Goal: Task Accomplishment & Management: Complete application form

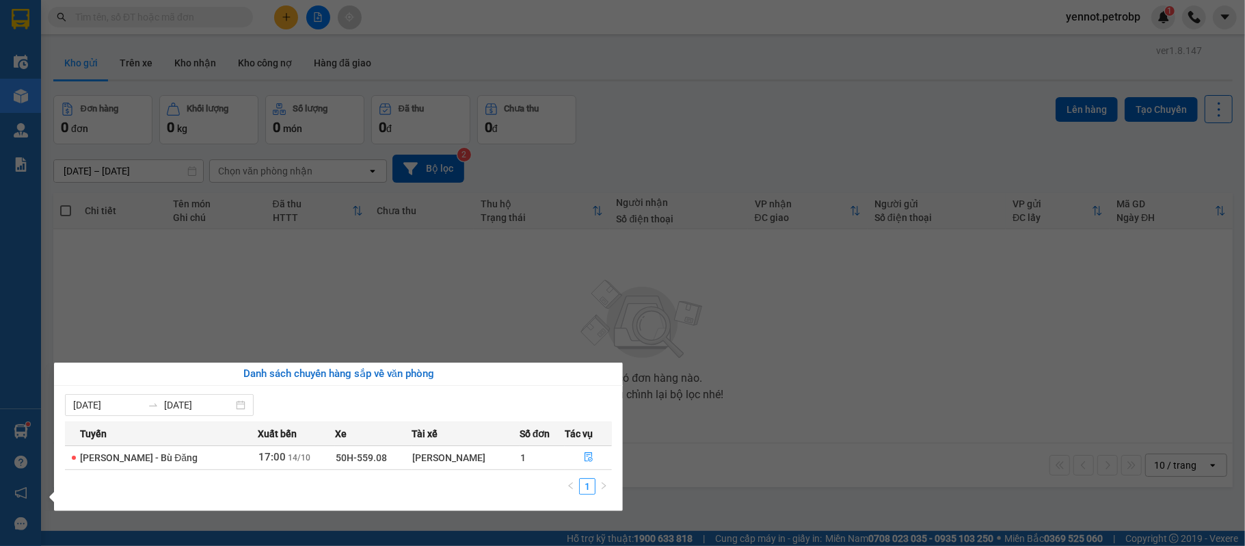
click at [836, 336] on section "Kết quả tìm kiếm ( 0 ) Bộ lọc No Data yennot.petrobp 1 Điều hành xe Kho hàng mớ…" at bounding box center [622, 273] width 1245 height 546
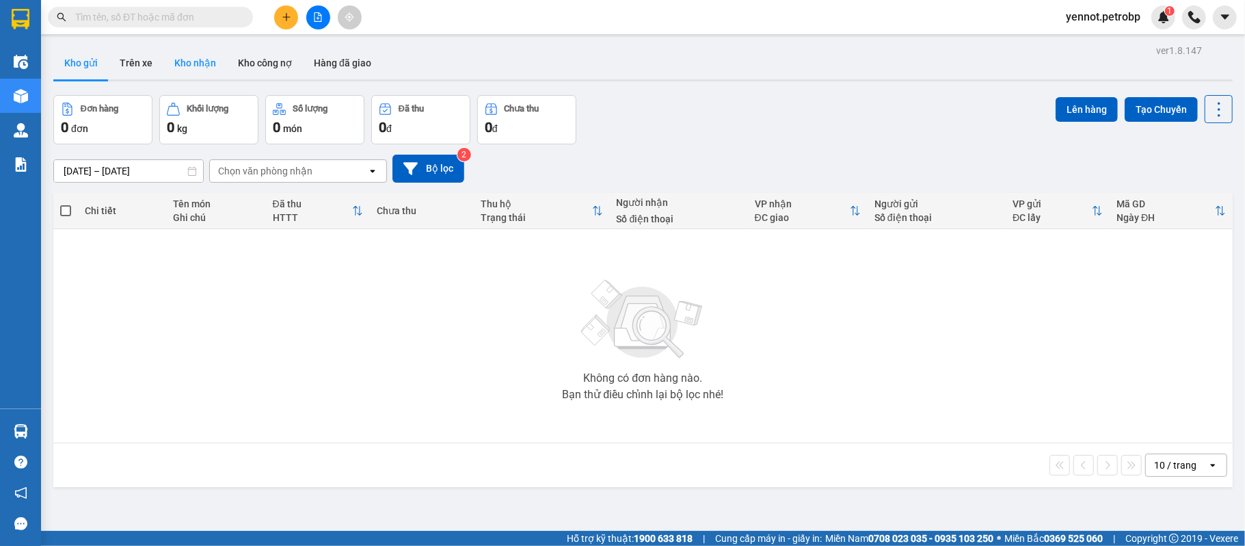
click at [193, 67] on button "Kho nhận" at bounding box center [195, 62] width 64 height 33
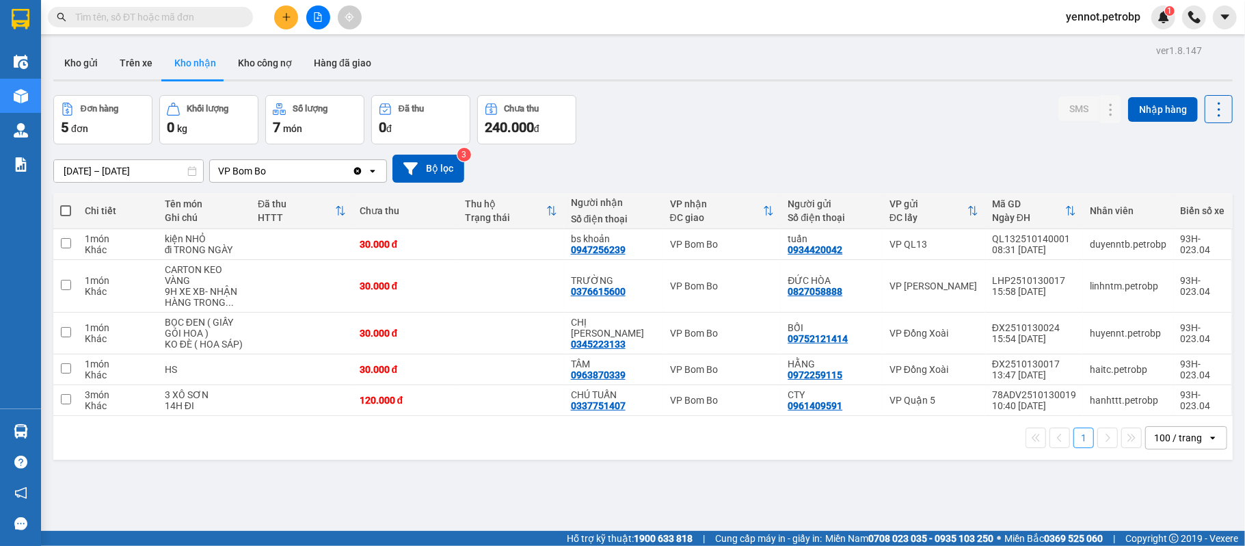
click at [211, 19] on input "text" at bounding box center [155, 17] width 161 height 15
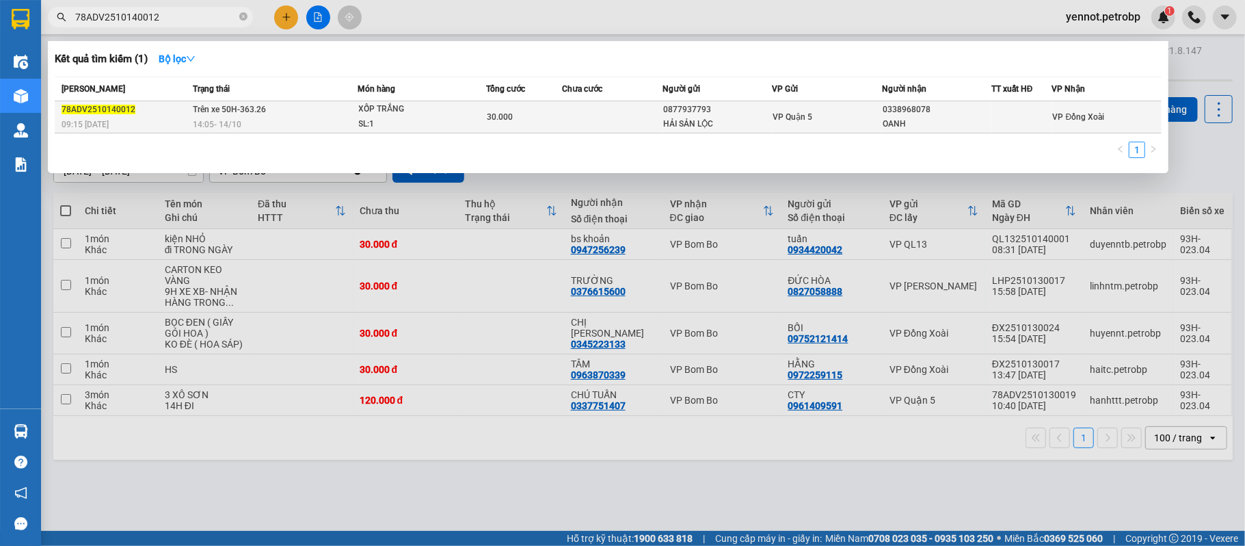
type input "78ADV2510140012"
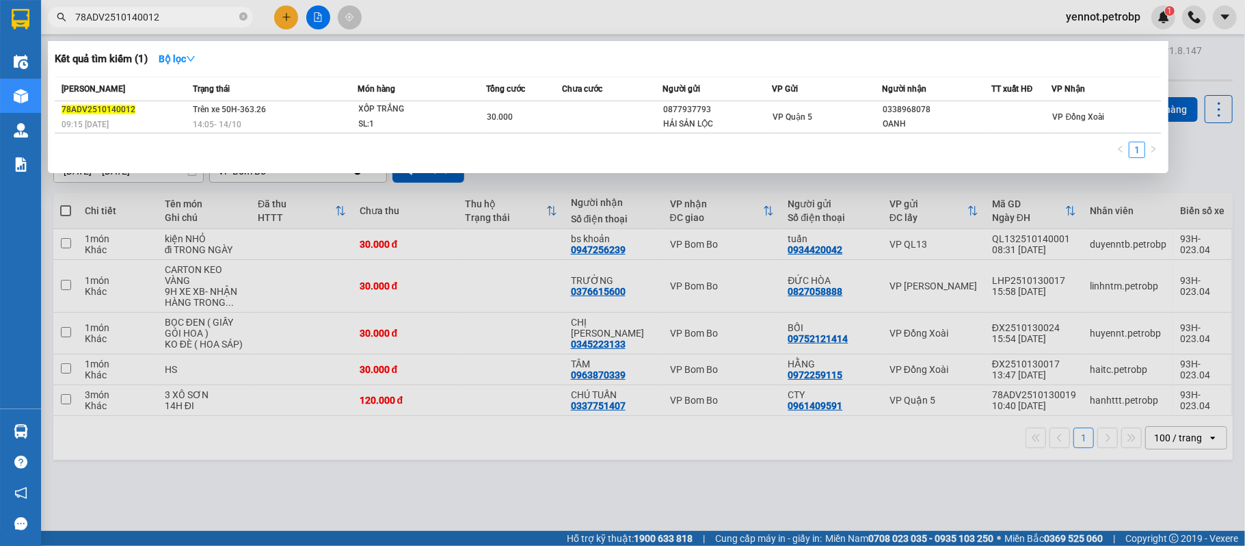
click at [851, 115] on div "VP Quận 5" at bounding box center [827, 116] width 108 height 15
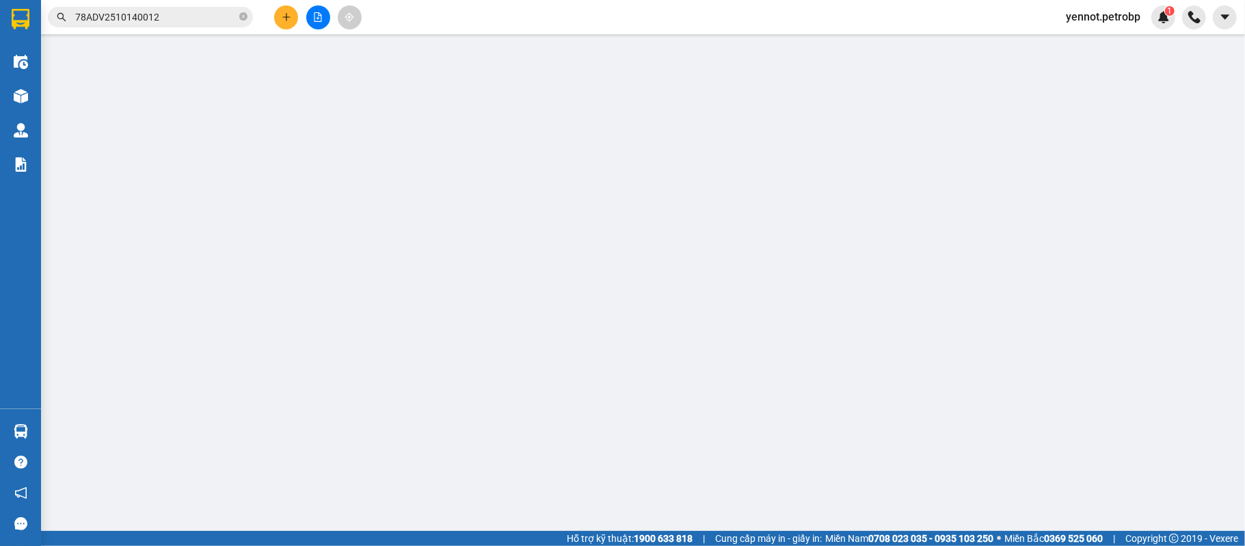
type input "0877937793"
type input "HẢI SẢN LỘC"
type input "0338968078"
type input "OANH"
type input "30.000"
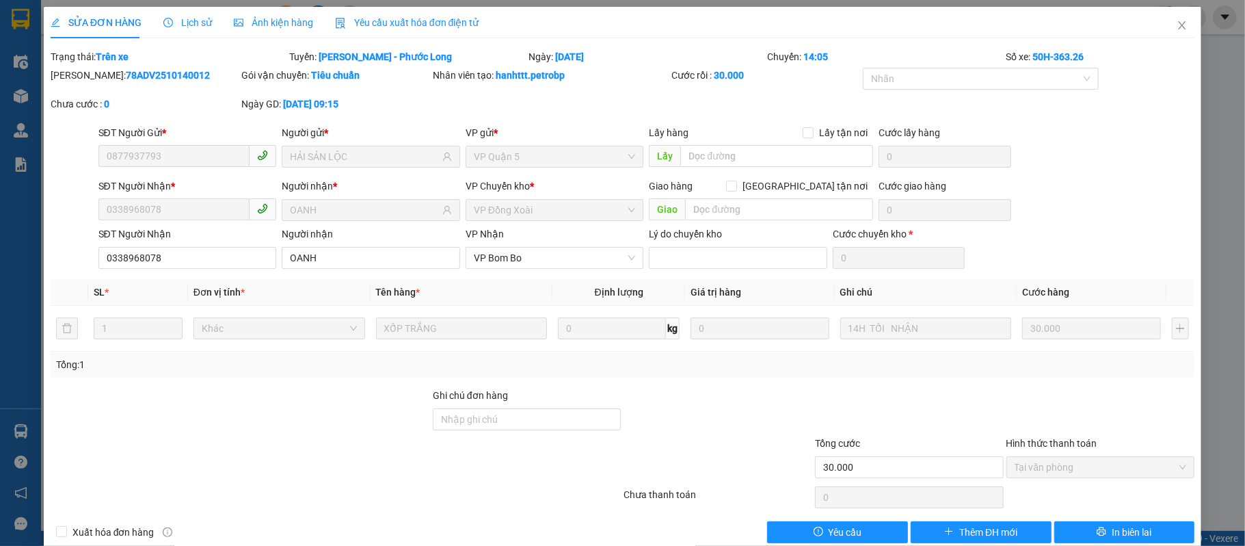
click at [202, 27] on span "Lịch sử" at bounding box center [187, 22] width 49 height 11
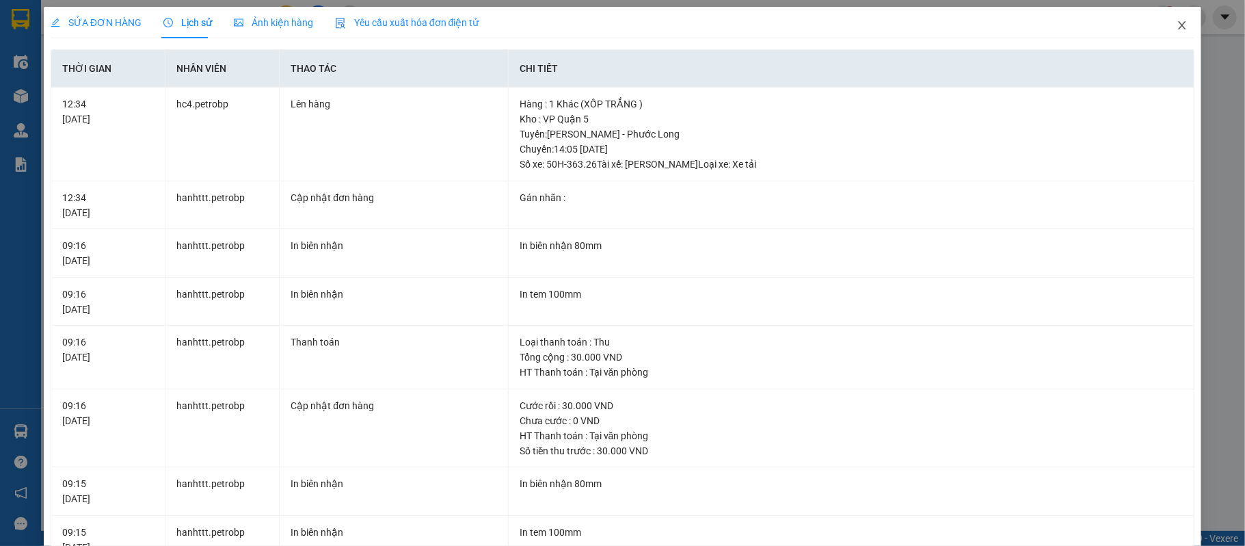
click at [1177, 23] on icon "close" at bounding box center [1182, 25] width 11 height 11
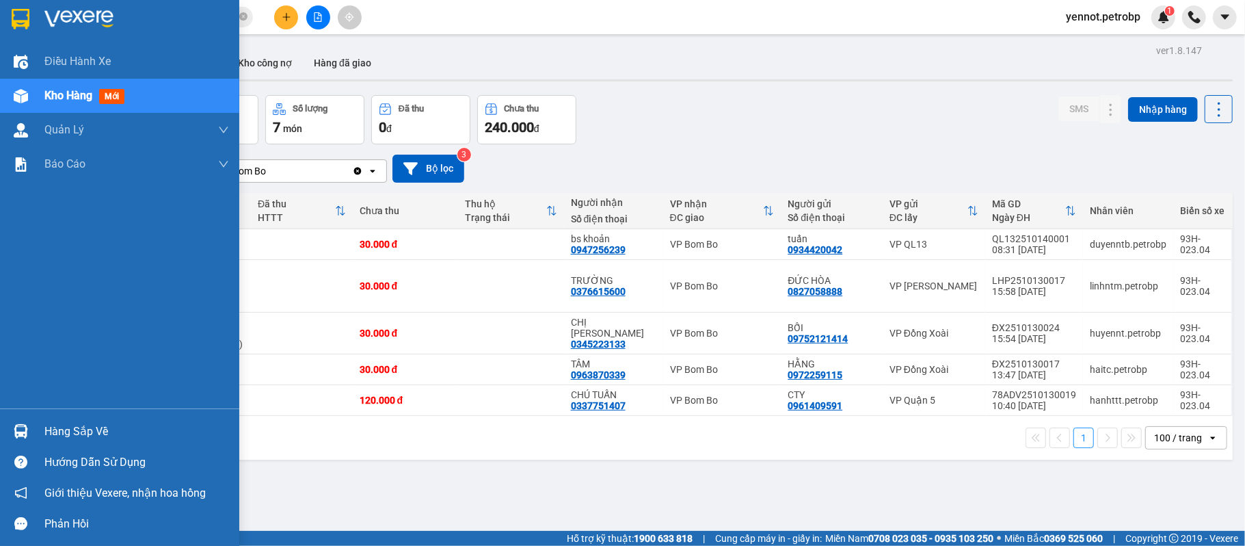
click at [28, 427] on div at bounding box center [21, 431] width 24 height 24
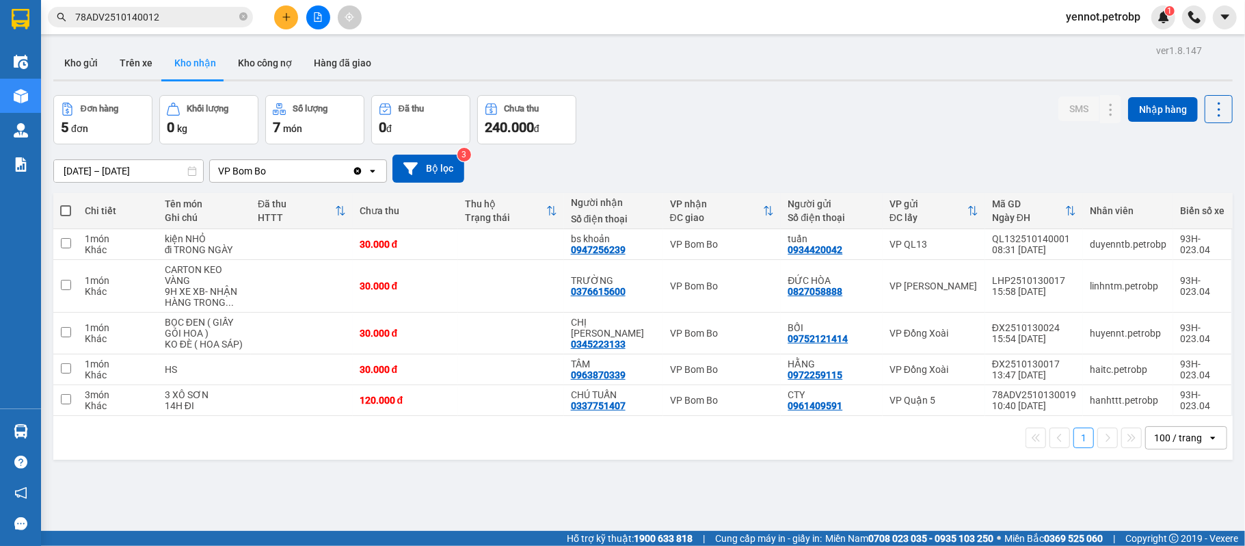
click at [739, 492] on section "Kết quả tìm kiếm ( 1 ) Bộ lọc Mã ĐH Trạng thái Món hàng Tổng cước Chưa cước Ngư…" at bounding box center [622, 273] width 1245 height 546
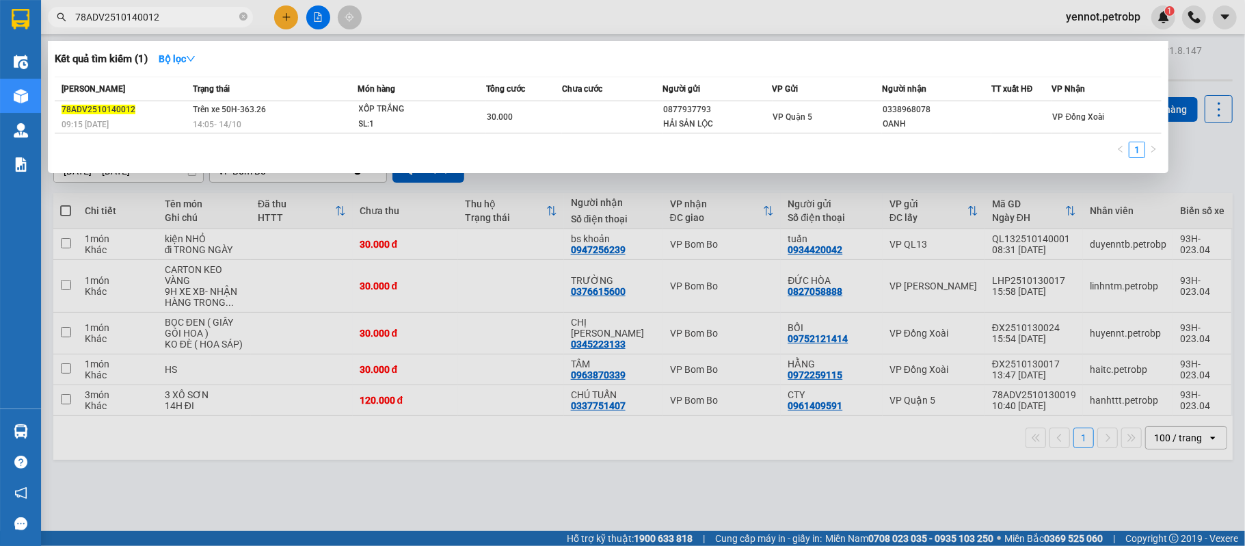
click at [219, 18] on input "78ADV2510140012" at bounding box center [155, 17] width 161 height 15
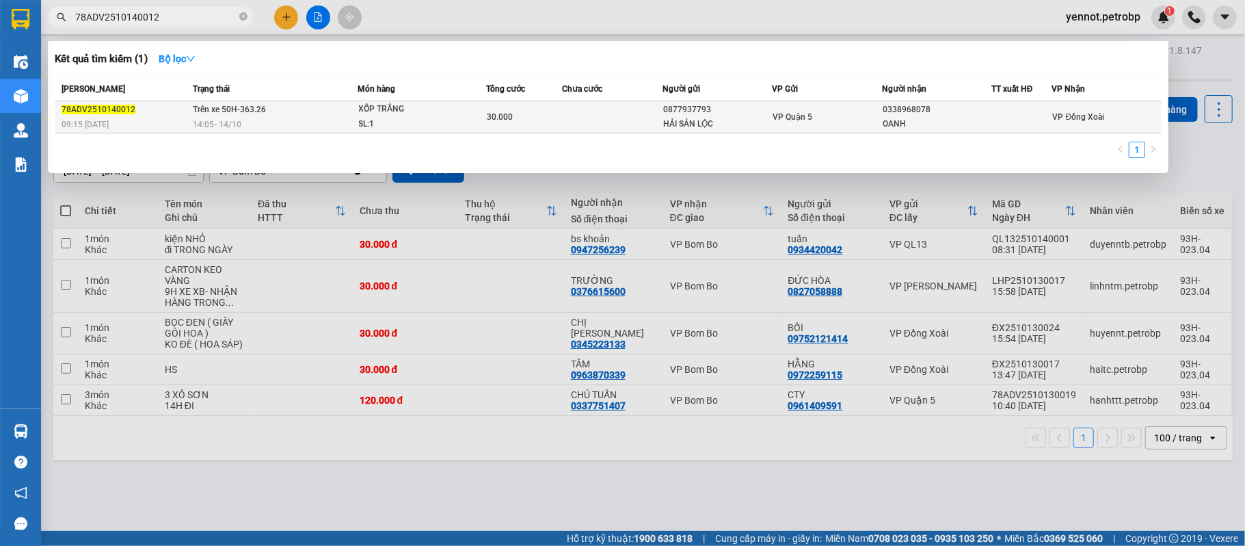
click at [950, 115] on div "0338968078" at bounding box center [937, 110] width 108 height 14
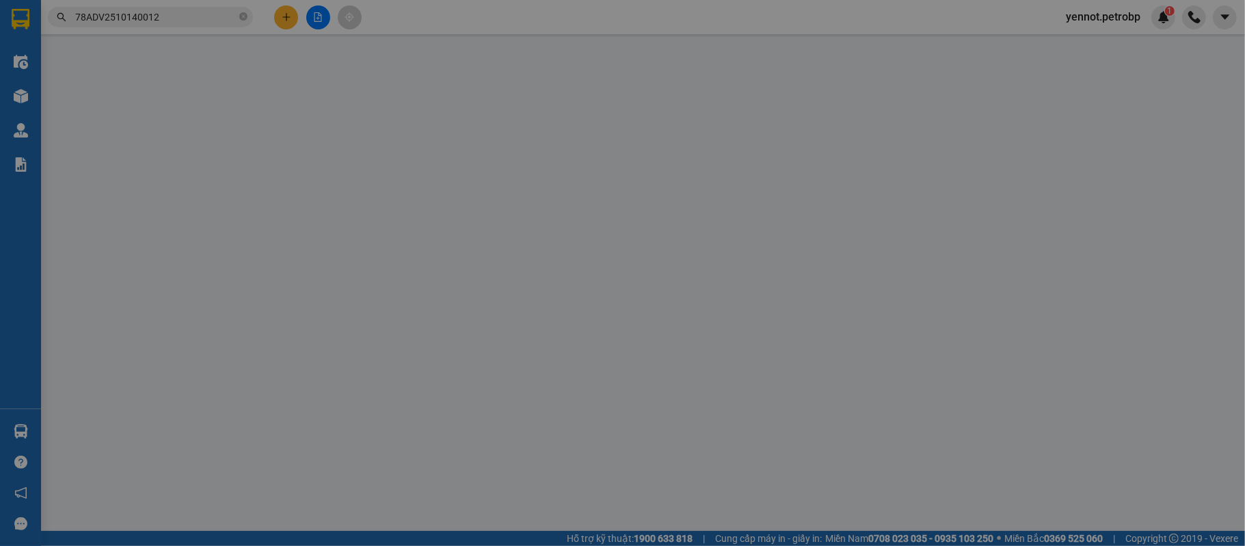
type input "0877937793"
type input "HẢI SẢN LỘC"
type input "0338968078"
type input "OANH"
type input "30.000"
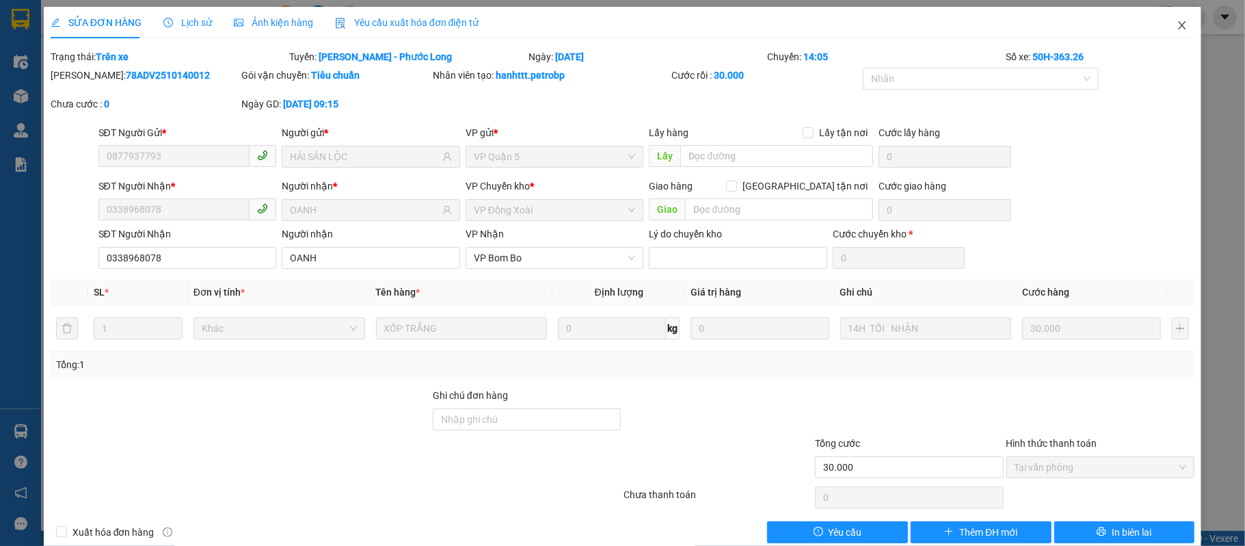
click at [1177, 25] on icon "close" at bounding box center [1182, 25] width 11 height 11
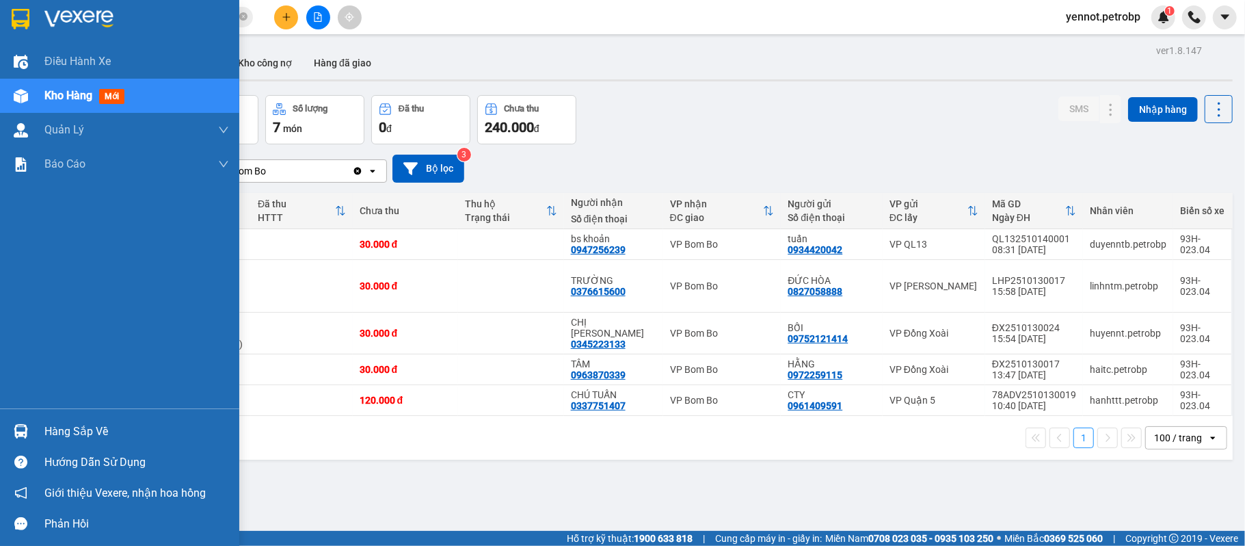
click at [25, 429] on img at bounding box center [21, 431] width 14 height 14
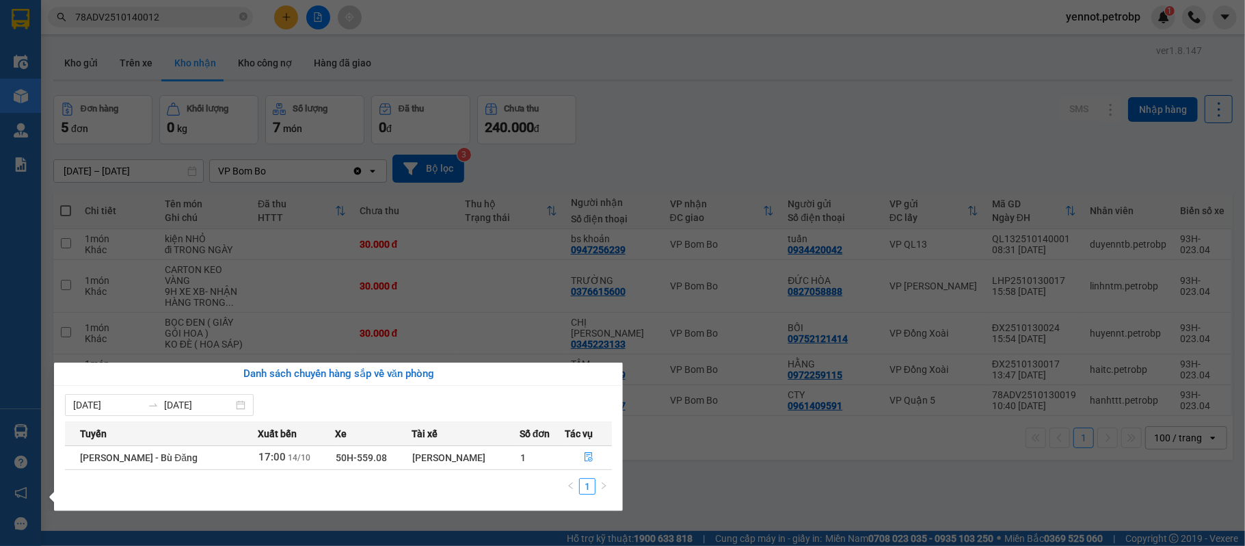
click at [25, 429] on div "Điều hành xe Kho hàng mới Quản [PERSON_NAME] lý chuyến Quản lý khách hàng Quản …" at bounding box center [20, 273] width 41 height 546
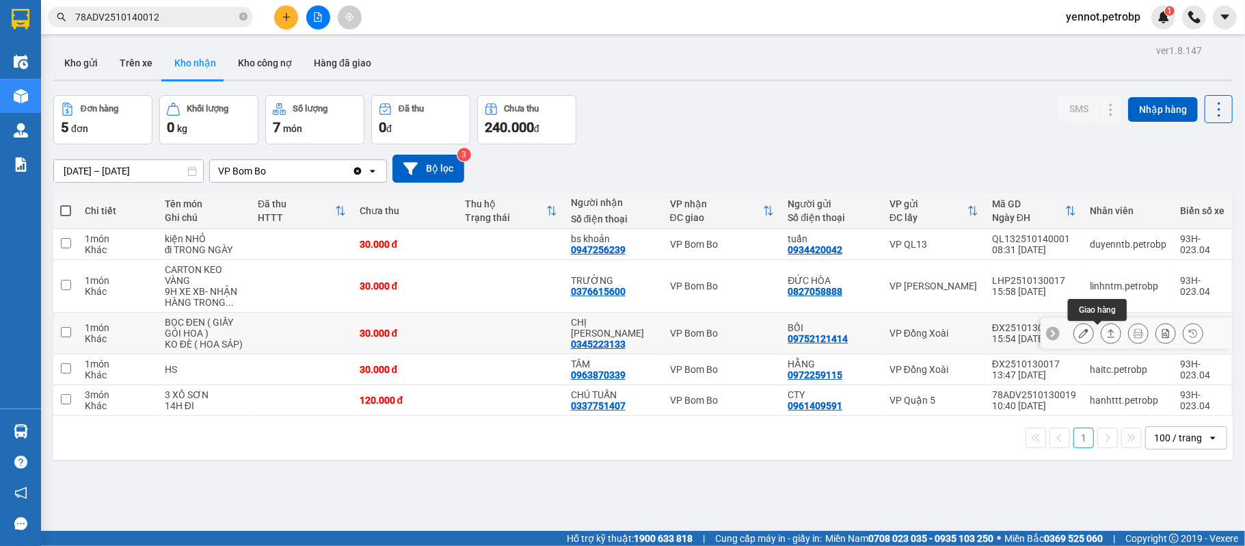
click at [1102, 335] on button at bounding box center [1111, 333] width 19 height 24
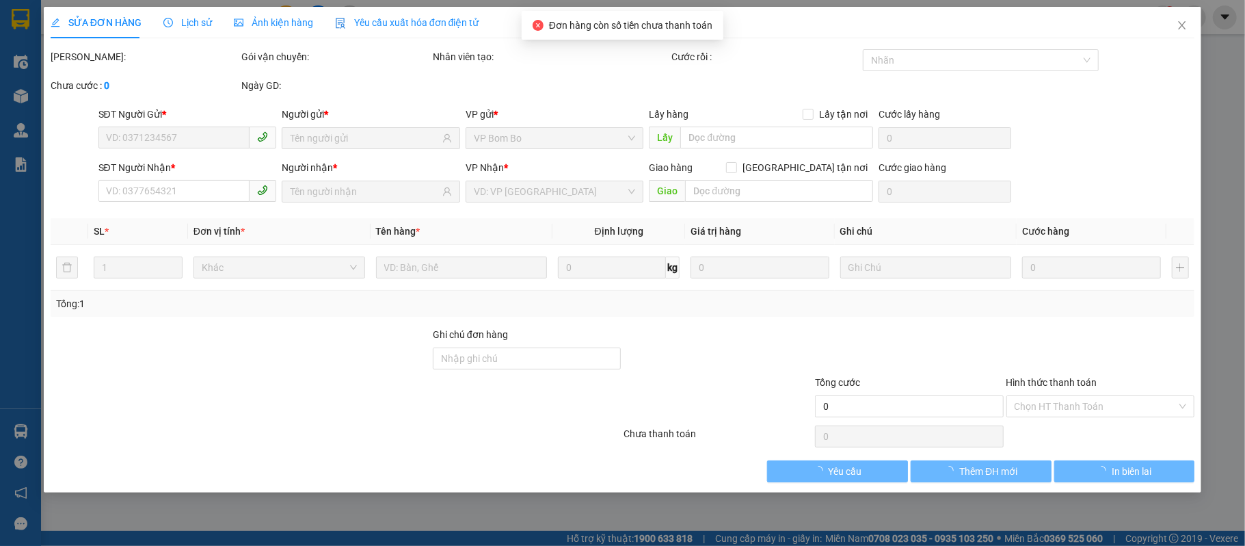
type input "09752121414"
type input "BỐI"
type input "0345223133"
type input "CHỊ [PERSON_NAME]"
type input "30.000"
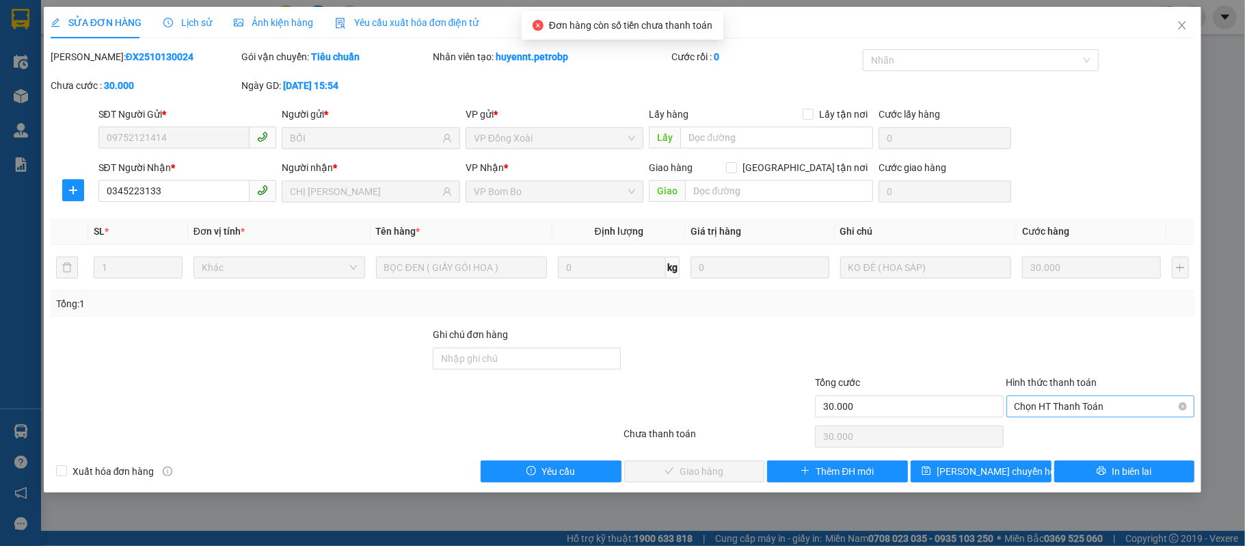
click at [1116, 410] on span "Chọn HT Thanh Toán" at bounding box center [1101, 406] width 172 height 21
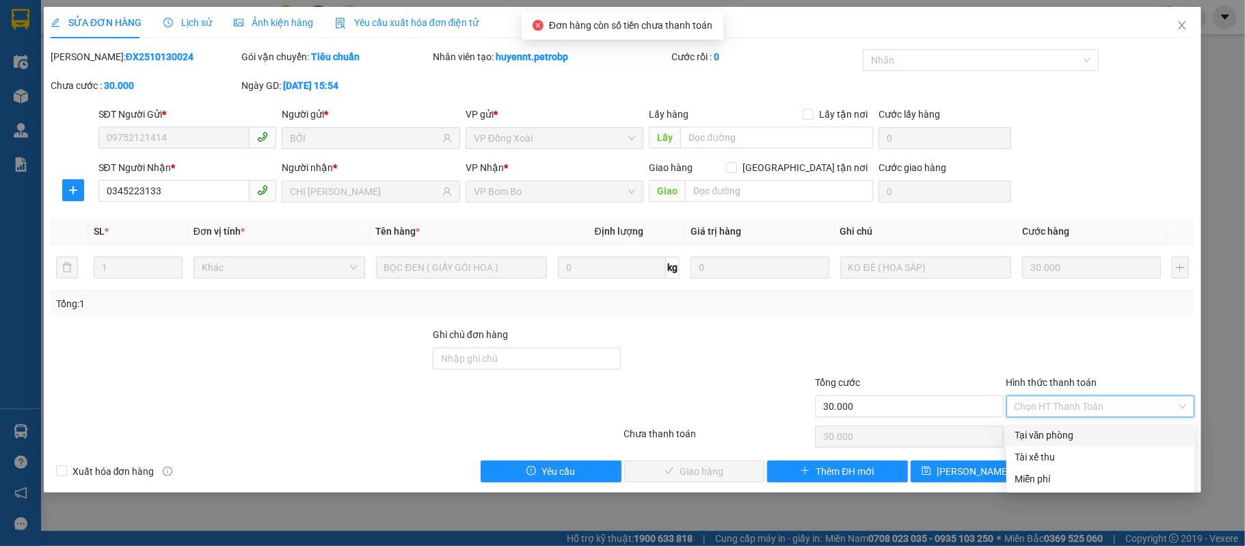
click at [1084, 434] on div "Tại văn phòng" at bounding box center [1101, 434] width 172 height 15
type input "0"
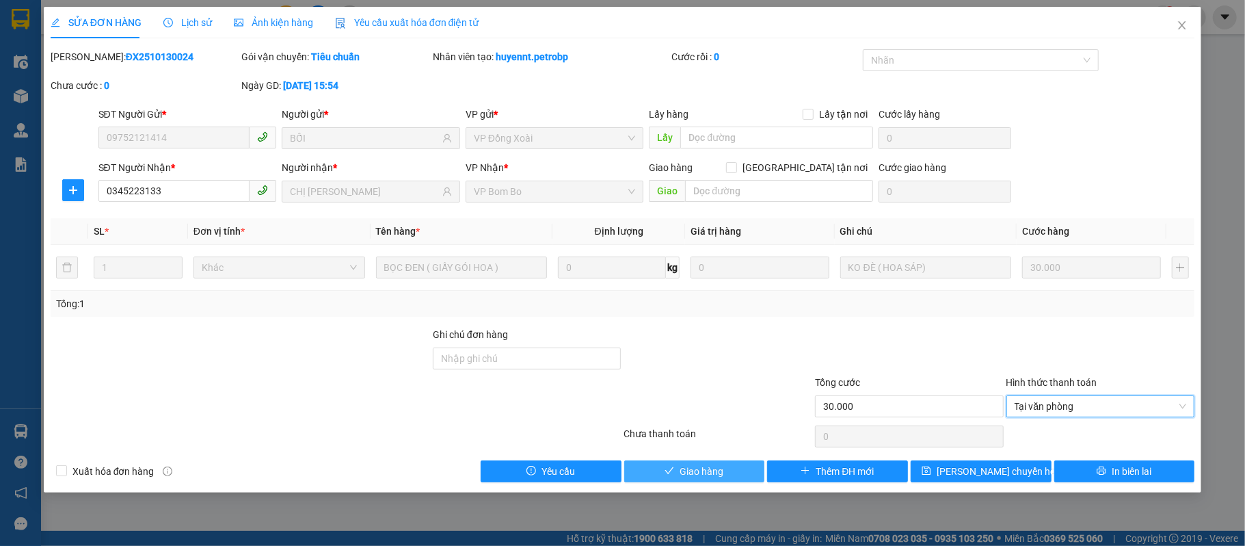
click at [720, 474] on span "Giao hàng" at bounding box center [702, 471] width 44 height 15
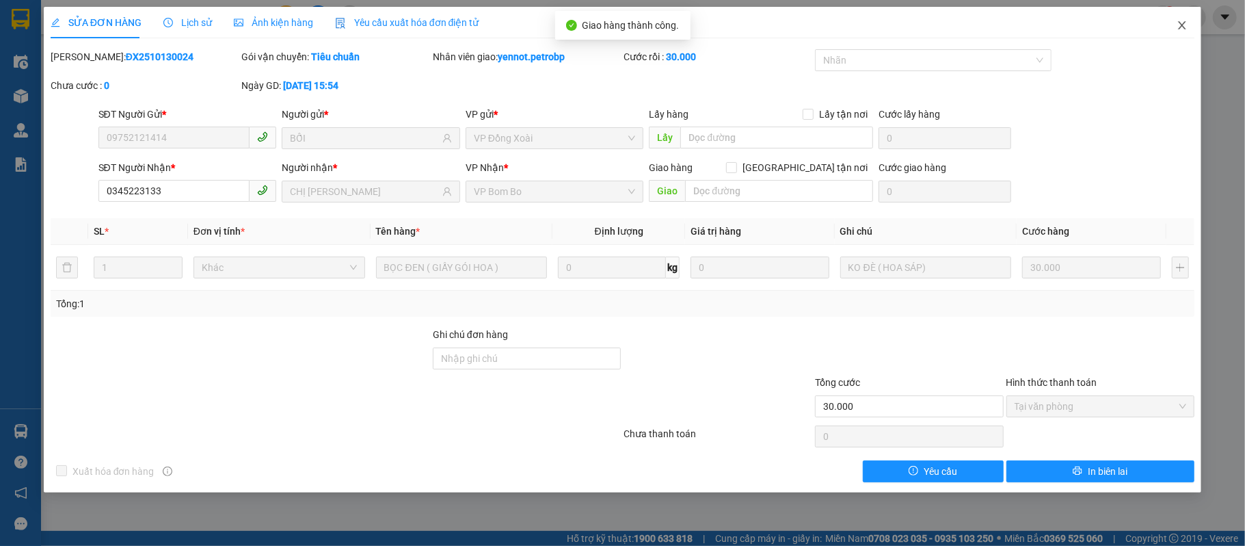
click at [1182, 26] on icon "close" at bounding box center [1182, 25] width 11 height 11
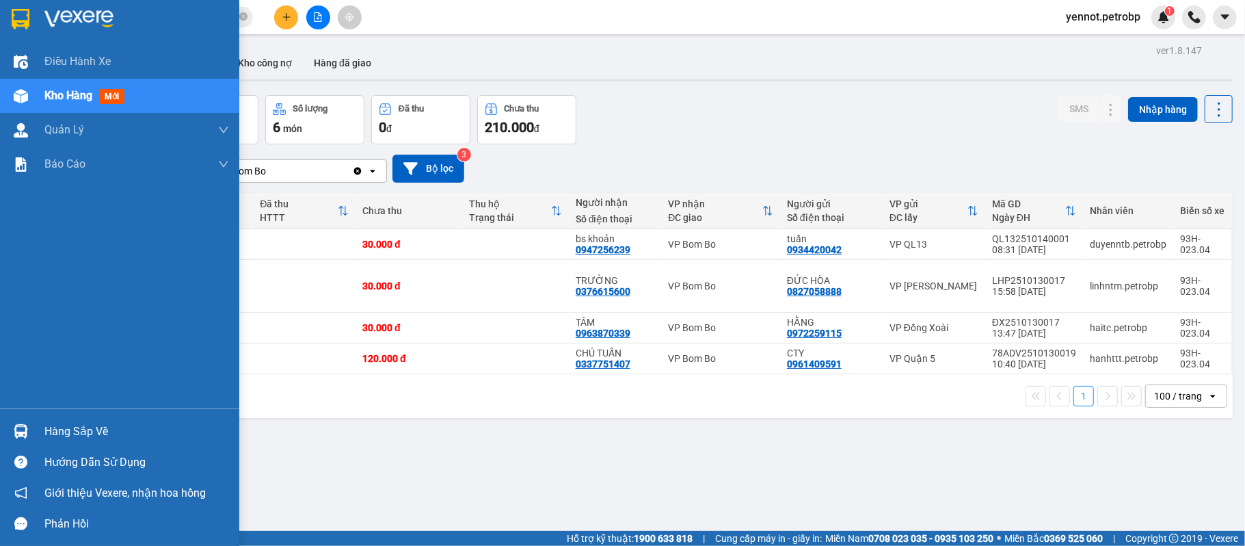
click at [39, 433] on div "Hàng sắp về" at bounding box center [119, 431] width 239 height 31
click at [39, 433] on div "Điều hành xe Kho hàng mới Quản [PERSON_NAME] lý chuyến Quản lý khách hàng Quản …" at bounding box center [119, 273] width 239 height 546
click at [39, 433] on div "Hàng sắp về" at bounding box center [119, 431] width 239 height 31
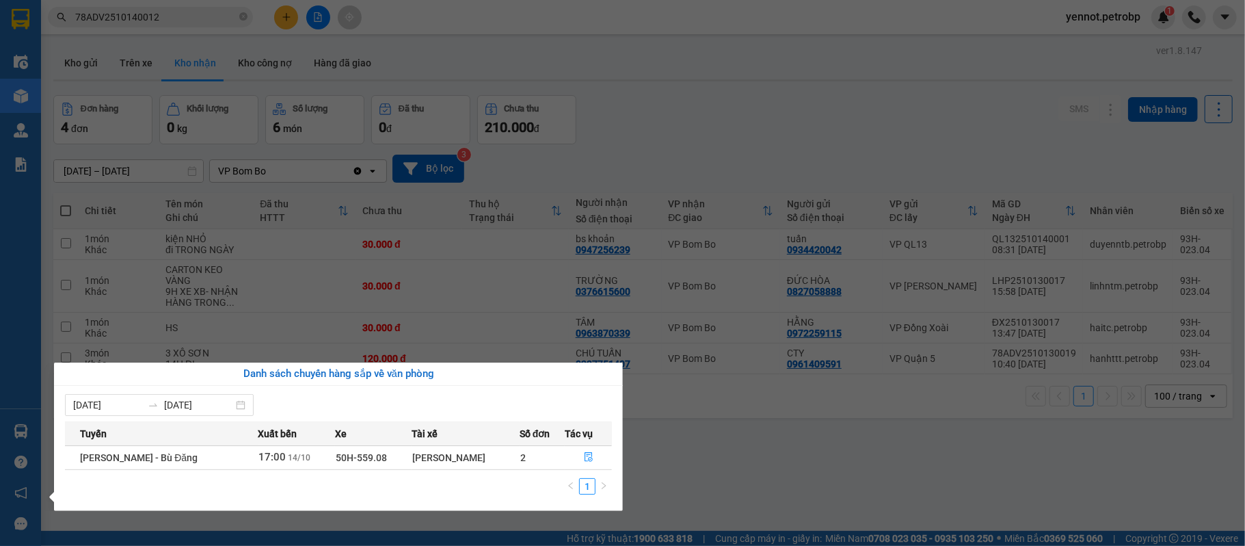
click at [723, 490] on section "Kết quả tìm kiếm ( 1 ) Bộ lọc Mã ĐH Trạng thái Món hàng Tổng cước Chưa cước Ngư…" at bounding box center [622, 273] width 1245 height 546
